Goal: Navigation & Orientation: Find specific page/section

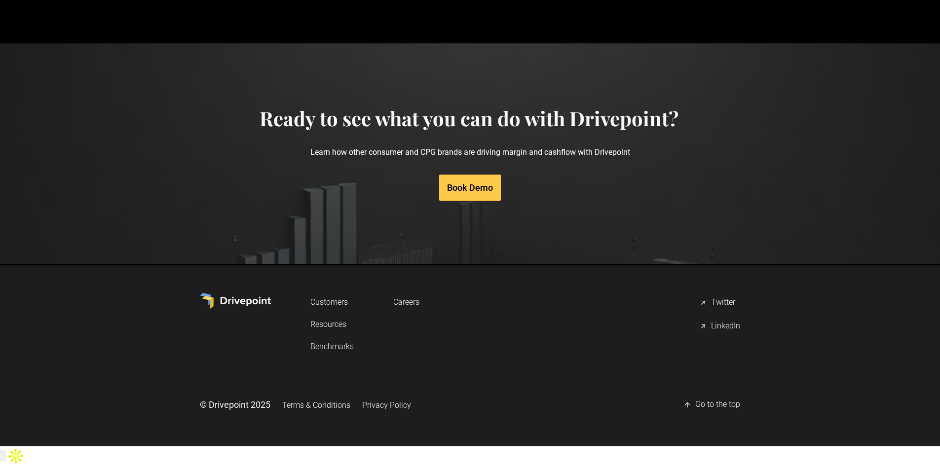
scroll to position [4697, 0]
click at [419, 314] on div "Careers" at bounding box center [406, 303] width 26 height 22
click at [414, 310] on link "Careers" at bounding box center [406, 301] width 26 height 18
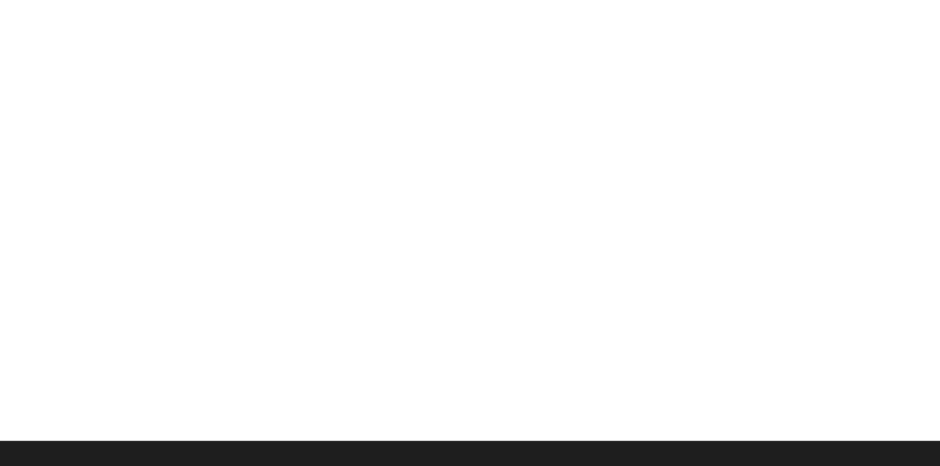
scroll to position [265, 0]
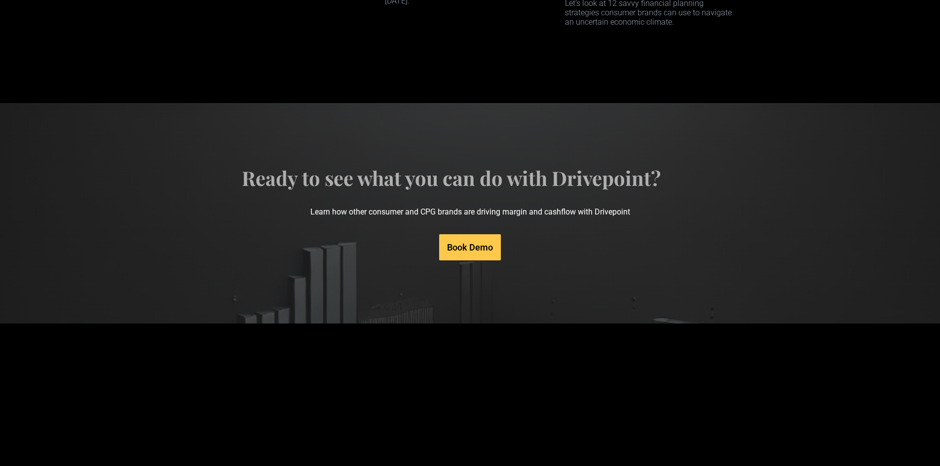
scroll to position [4697, 0]
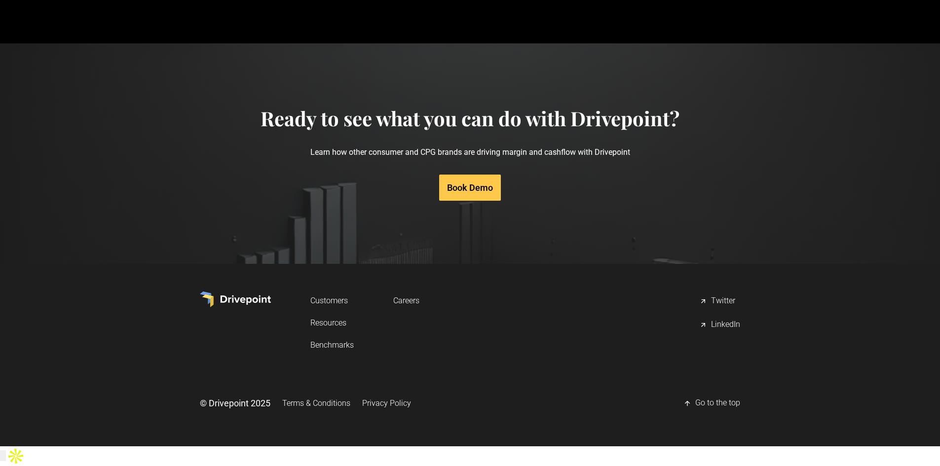
click at [410, 310] on link "Careers" at bounding box center [406, 301] width 26 height 18
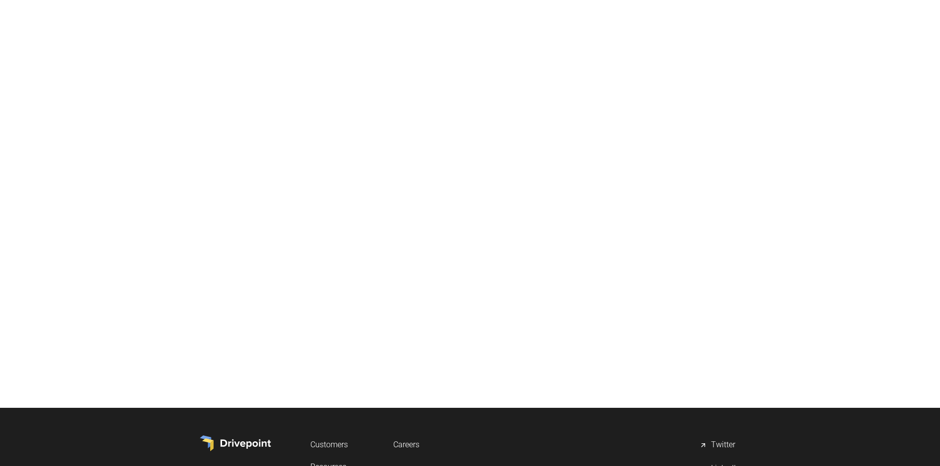
scroll to position [265, 0]
